Goal: Transaction & Acquisition: Purchase product/service

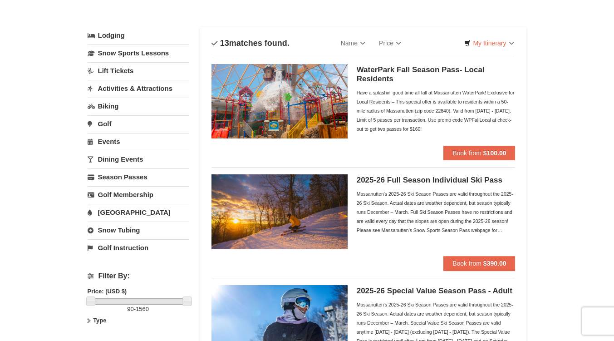
scroll to position [36, 0]
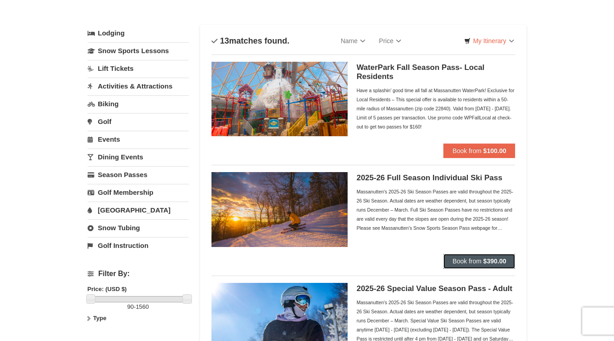
click at [491, 257] on strong "$390.00" at bounding box center [494, 260] width 23 height 7
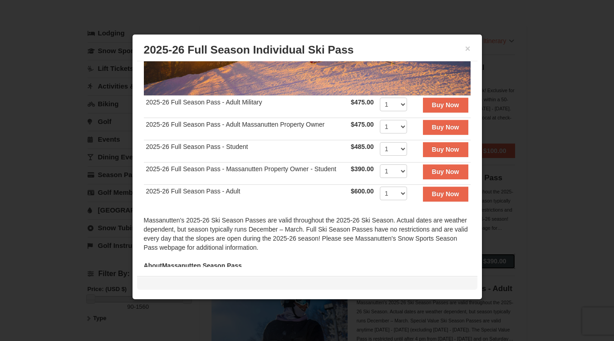
scroll to position [151, 0]
click at [440, 191] on strong "Buy Now" at bounding box center [445, 194] width 27 height 7
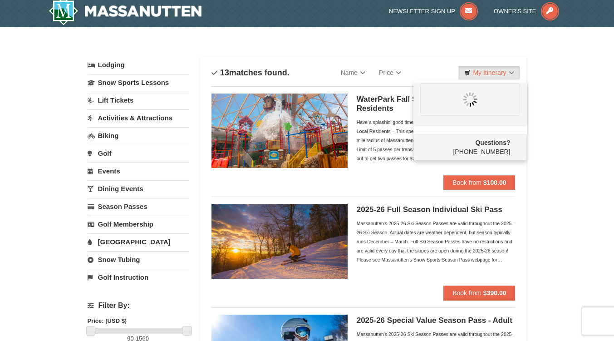
scroll to position [0, 0]
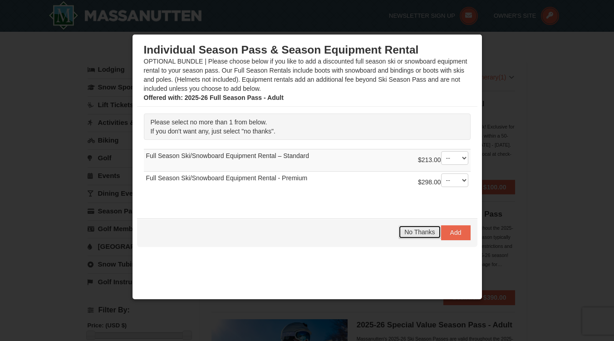
click at [414, 232] on span "No Thanks" at bounding box center [419, 231] width 30 height 7
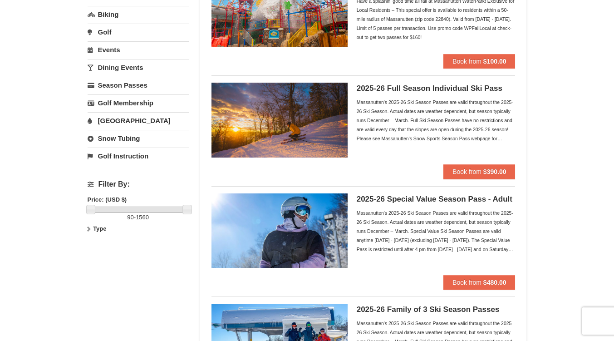
scroll to position [127, 0]
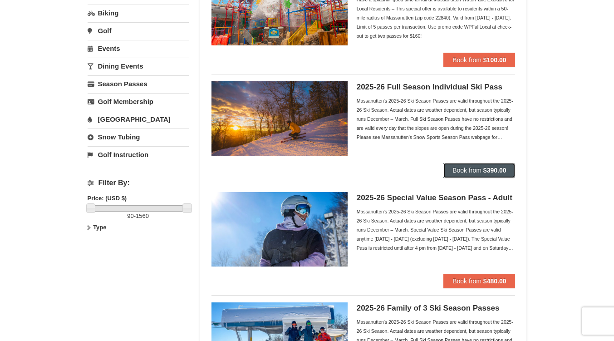
click at [490, 170] on strong "$390.00" at bounding box center [494, 170] width 23 height 7
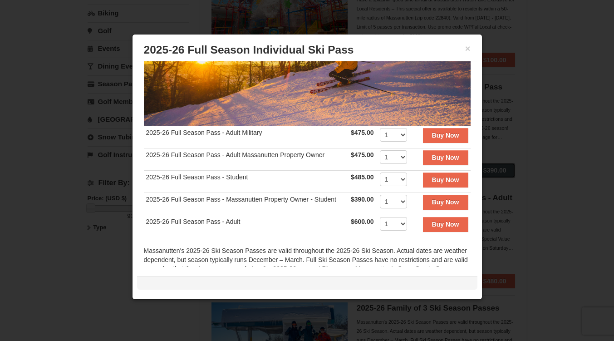
scroll to position [122, 0]
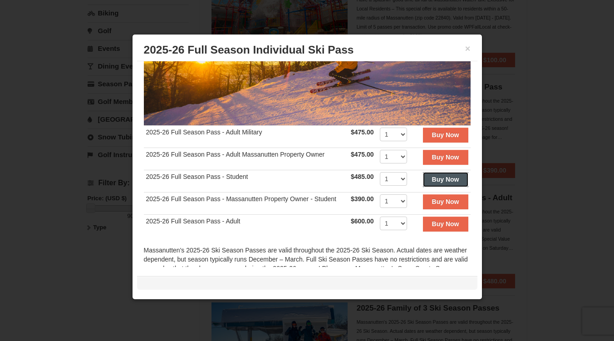
click at [436, 176] on strong "Buy Now" at bounding box center [445, 179] width 27 height 7
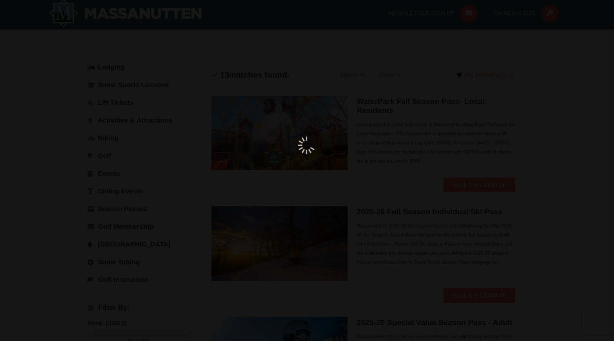
scroll to position [3, 0]
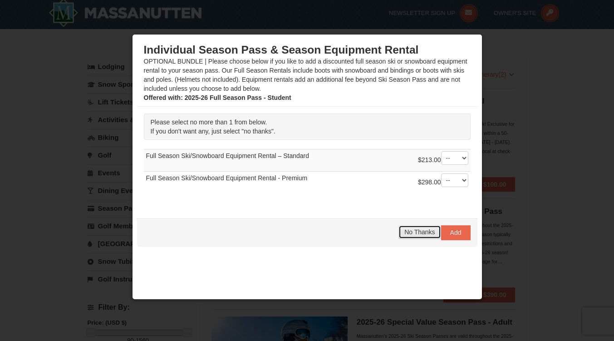
click at [414, 231] on span "No Thanks" at bounding box center [419, 231] width 30 height 7
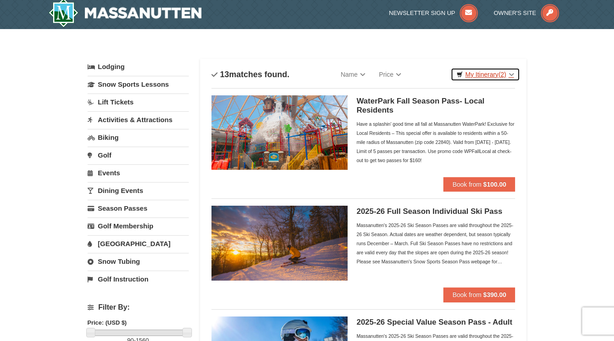
click at [479, 73] on link "My Itinerary (2)" at bounding box center [485, 75] width 69 height 14
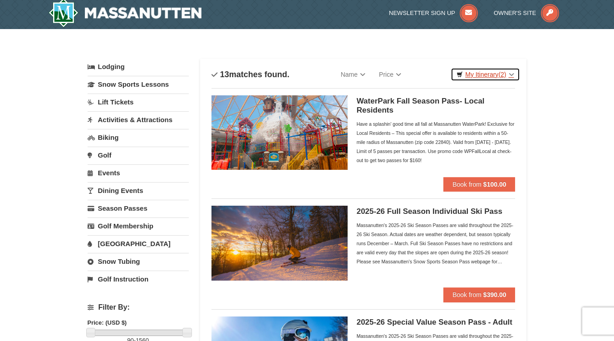
click at [495, 73] on link "My Itinerary (2)" at bounding box center [485, 75] width 69 height 14
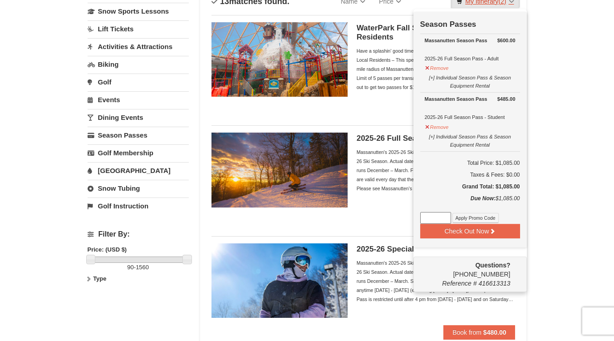
scroll to position [80, 0]
